Goal: Task Accomplishment & Management: Manage account settings

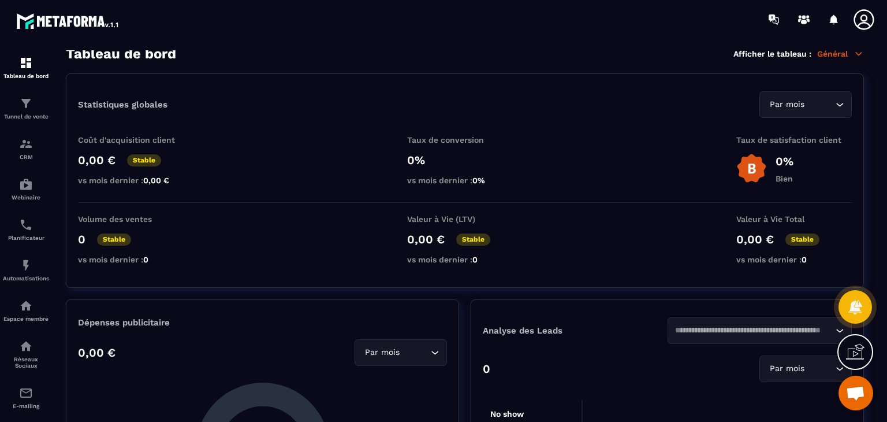
scroll to position [6, 0]
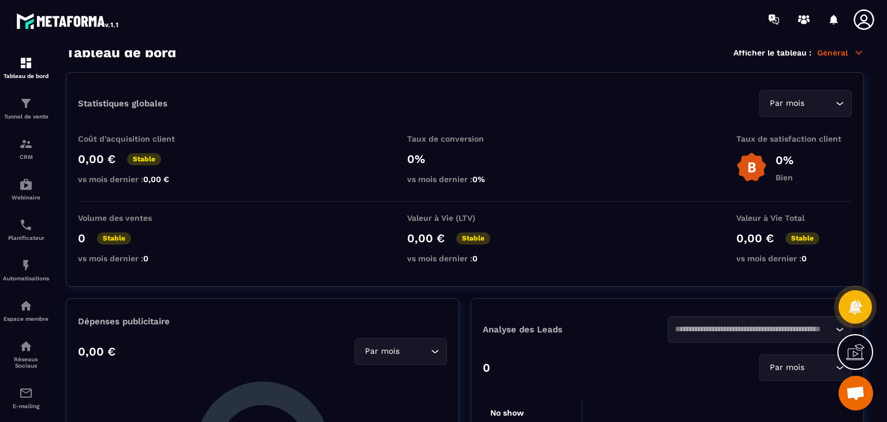
click at [864, 24] on icon at bounding box center [863, 19] width 23 height 23
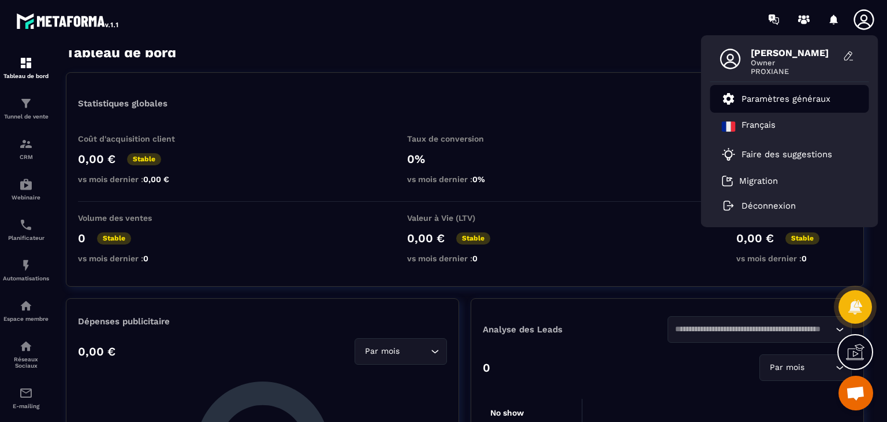
click at [792, 102] on p "Paramètres généraux" at bounding box center [785, 99] width 89 height 10
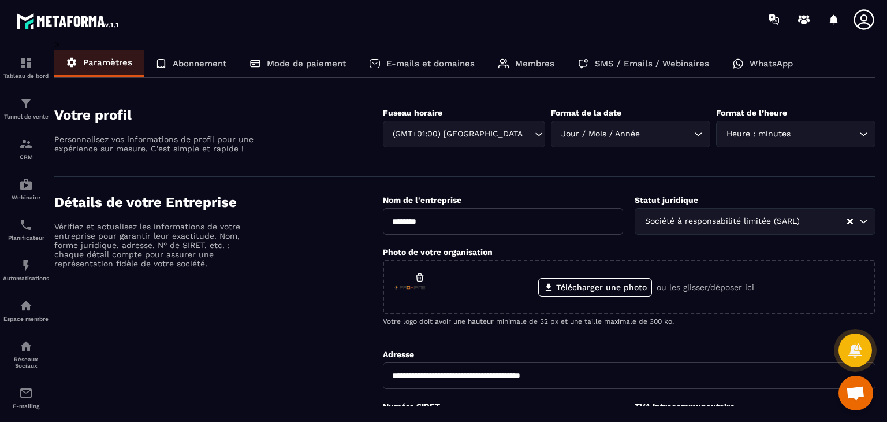
click at [197, 65] on p "Abonnement" at bounding box center [200, 63] width 54 height 10
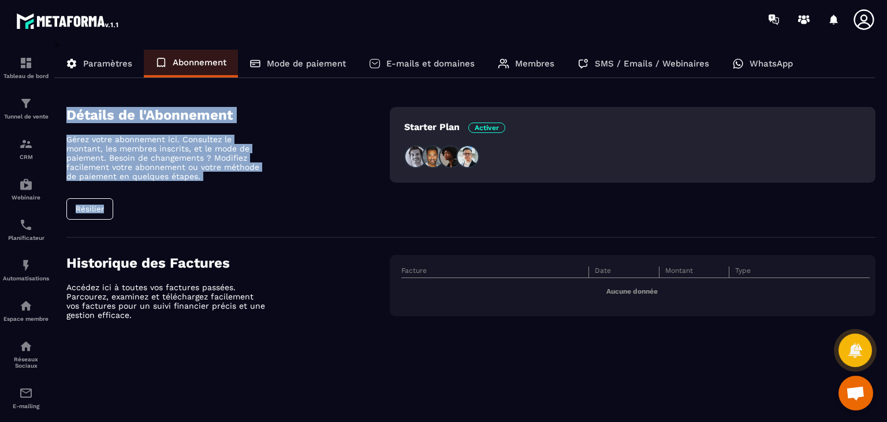
drag, startPoint x: 64, startPoint y: 90, endPoint x: 238, endPoint y: 203, distance: 207.1
click at [238, 203] on div "Détails de l'Abonnement Gérez votre abonnement ici. Consultez le montant, les m…" at bounding box center [464, 222] width 821 height 264
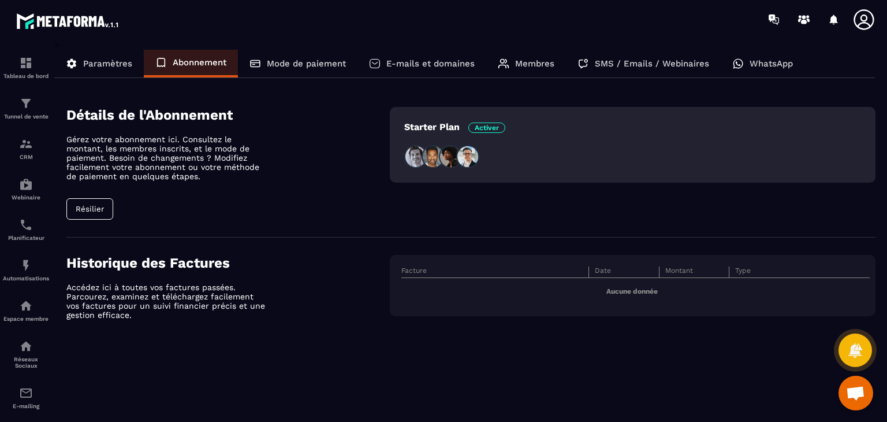
click at [543, 63] on p "Membres" at bounding box center [534, 63] width 39 height 10
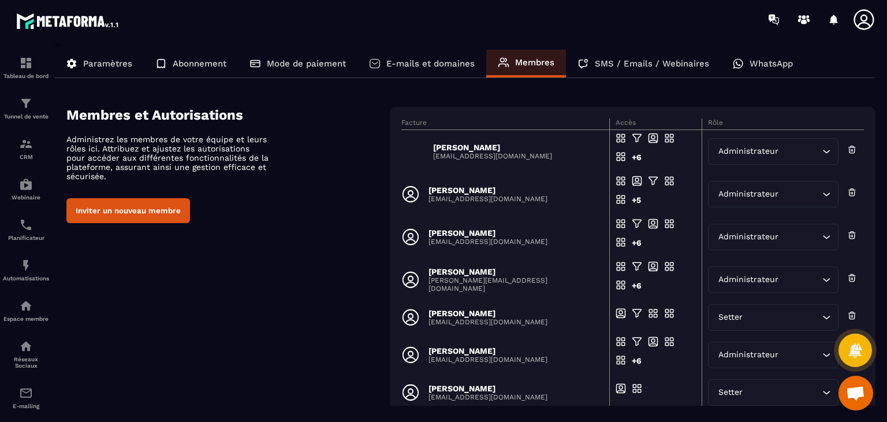
click at [310, 241] on div "Membres et Autorisations Administrez les membres de votre équipe et leurs rôles…" at bounding box center [470, 328] width 809 height 443
click at [427, 72] on div "E-mails et domaines" at bounding box center [421, 64] width 129 height 28
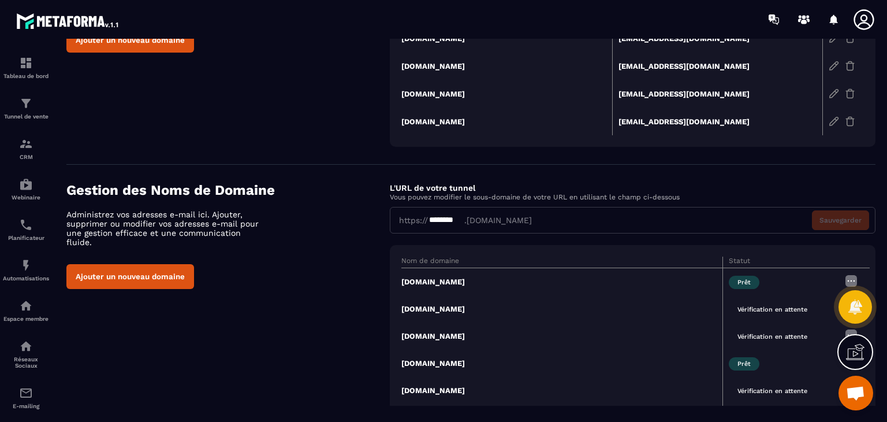
scroll to position [217, 0]
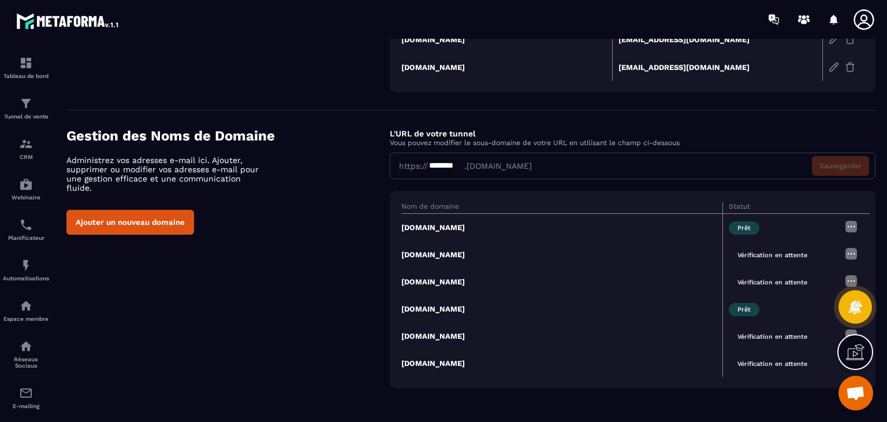
click at [783, 255] on span "Vérification en attente" at bounding box center [772, 254] width 87 height 13
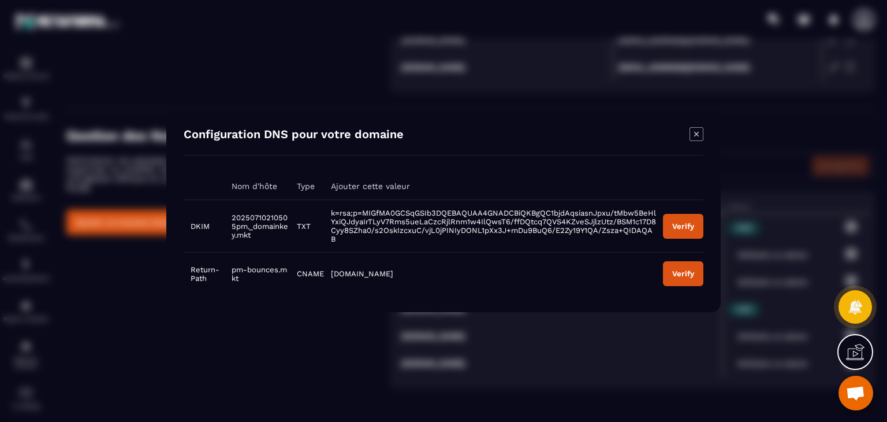
click at [677, 229] on div "Verify" at bounding box center [683, 226] width 22 height 9
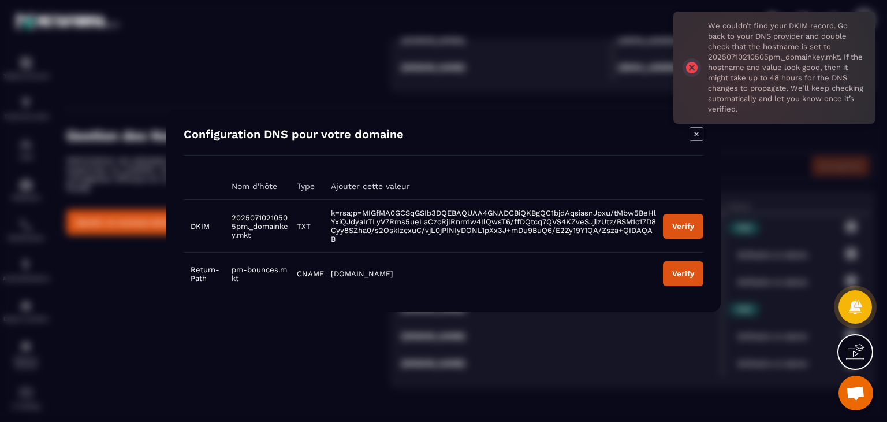
click at [687, 269] on div "Verify" at bounding box center [683, 273] width 22 height 9
